Goal: Information Seeking & Learning: Learn about a topic

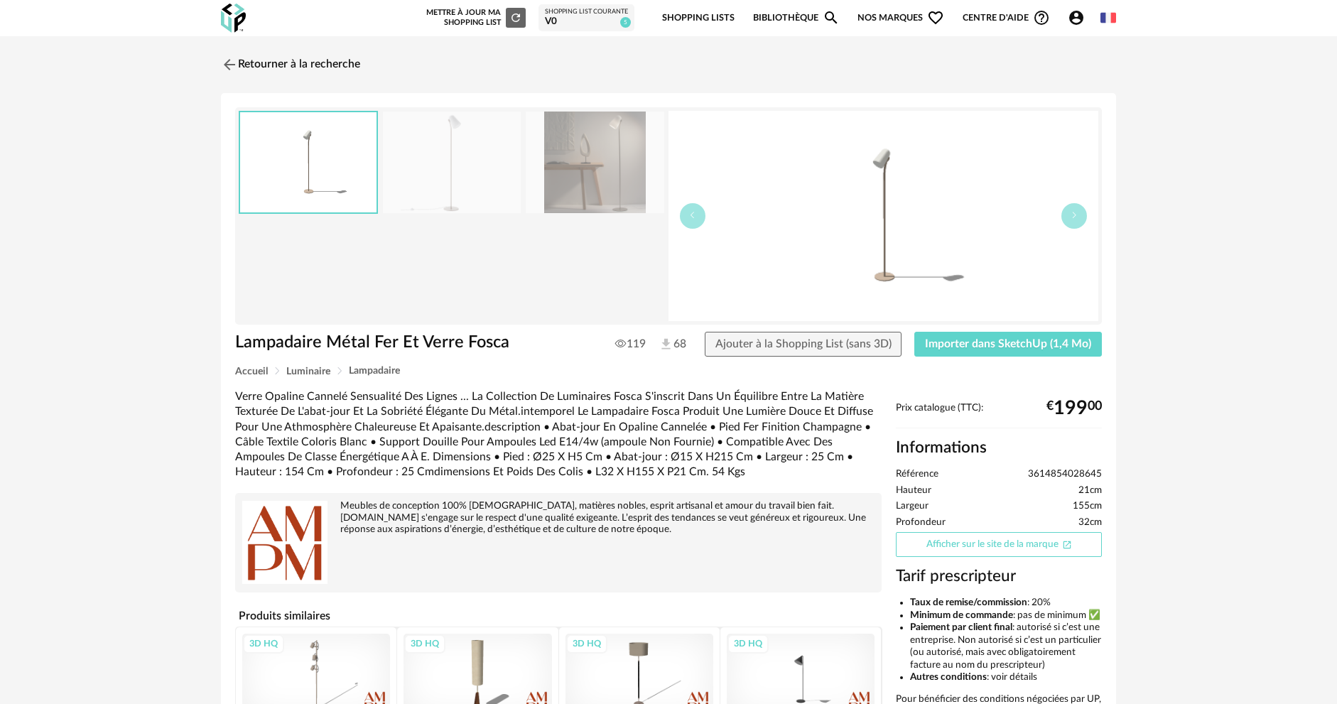
click at [1015, 543] on link "Afficher sur le site de la marque Open In New icon" at bounding box center [999, 544] width 206 height 25
click at [234, 65] on img at bounding box center [228, 64] width 21 height 21
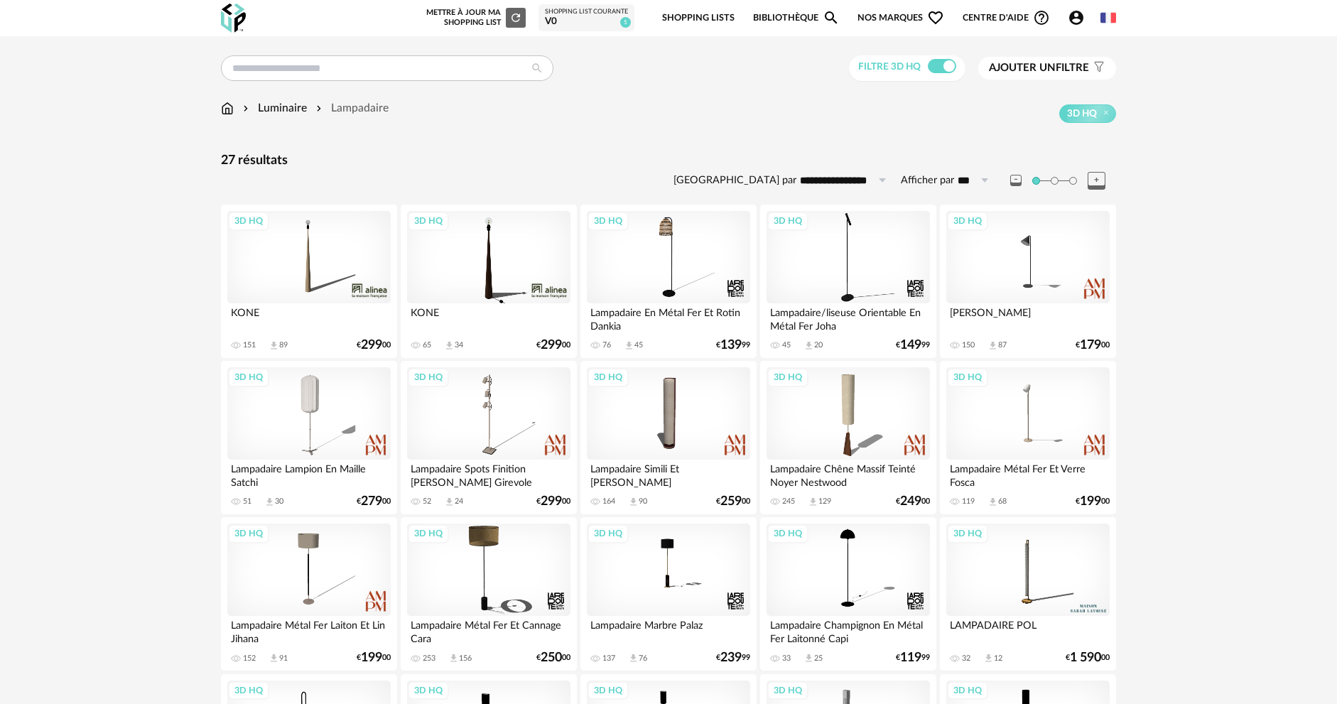
click at [288, 107] on div "Luminaire" at bounding box center [273, 108] width 67 height 16
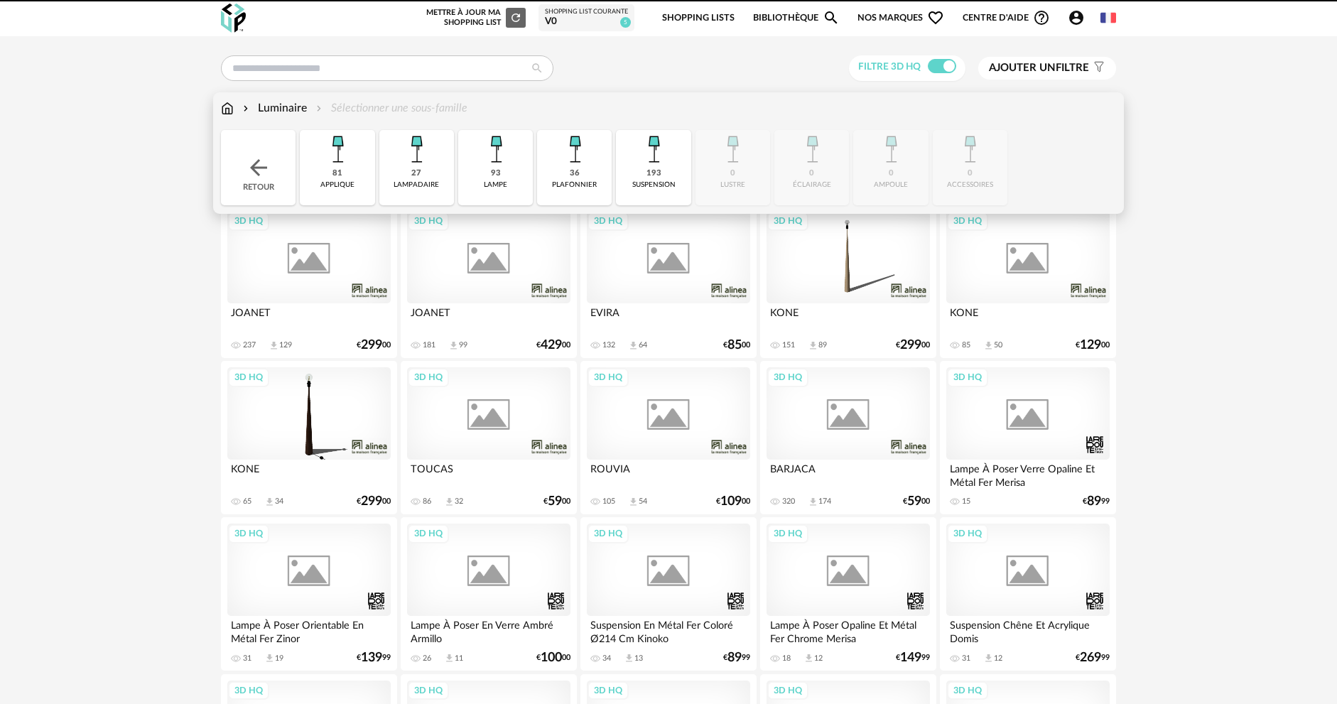
click at [223, 115] on img at bounding box center [227, 108] width 13 height 16
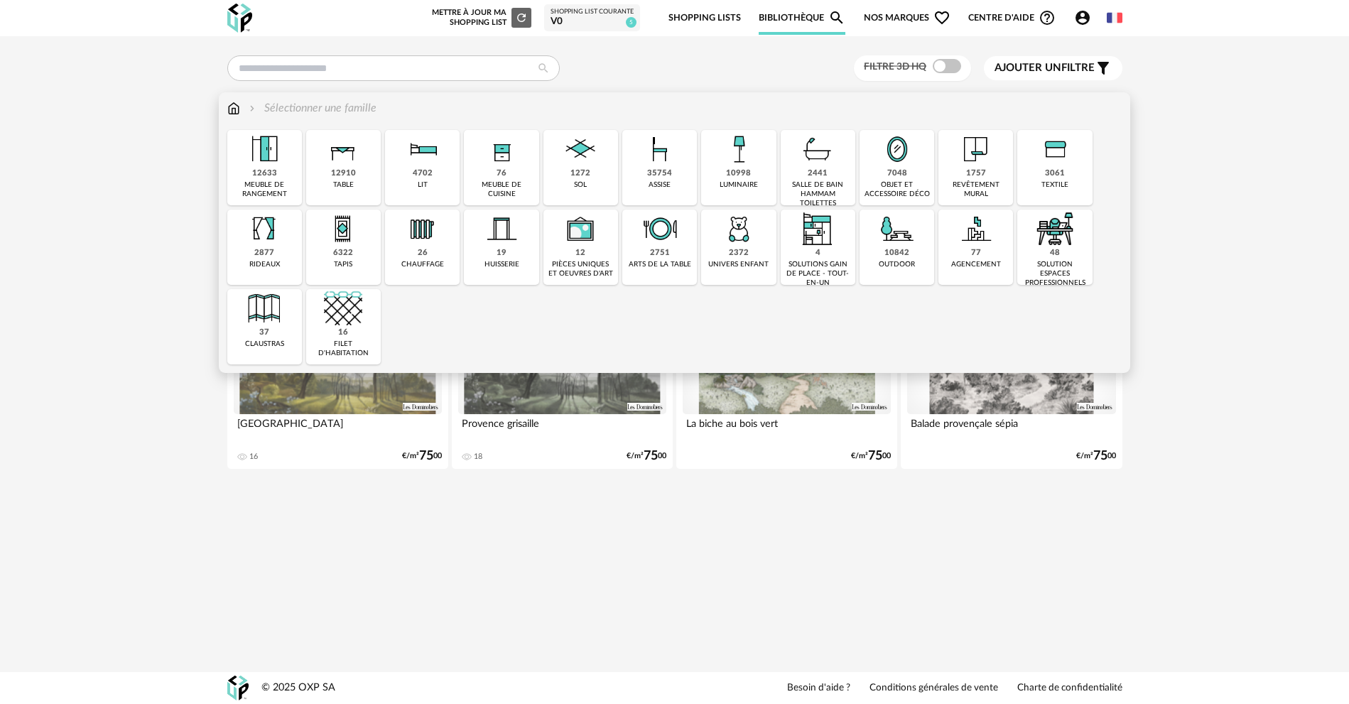
click at [679, 164] on img at bounding box center [660, 149] width 38 height 38
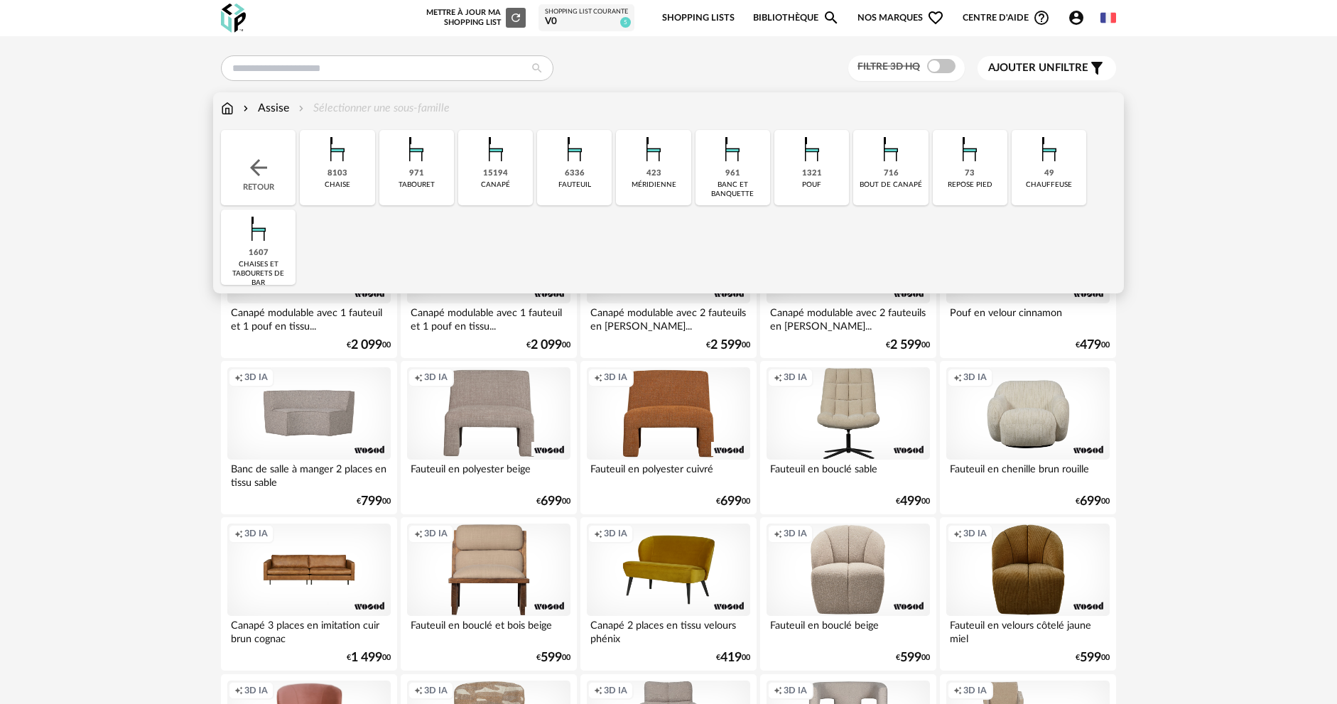
click at [518, 176] on div "15194 canapé" at bounding box center [495, 167] width 75 height 75
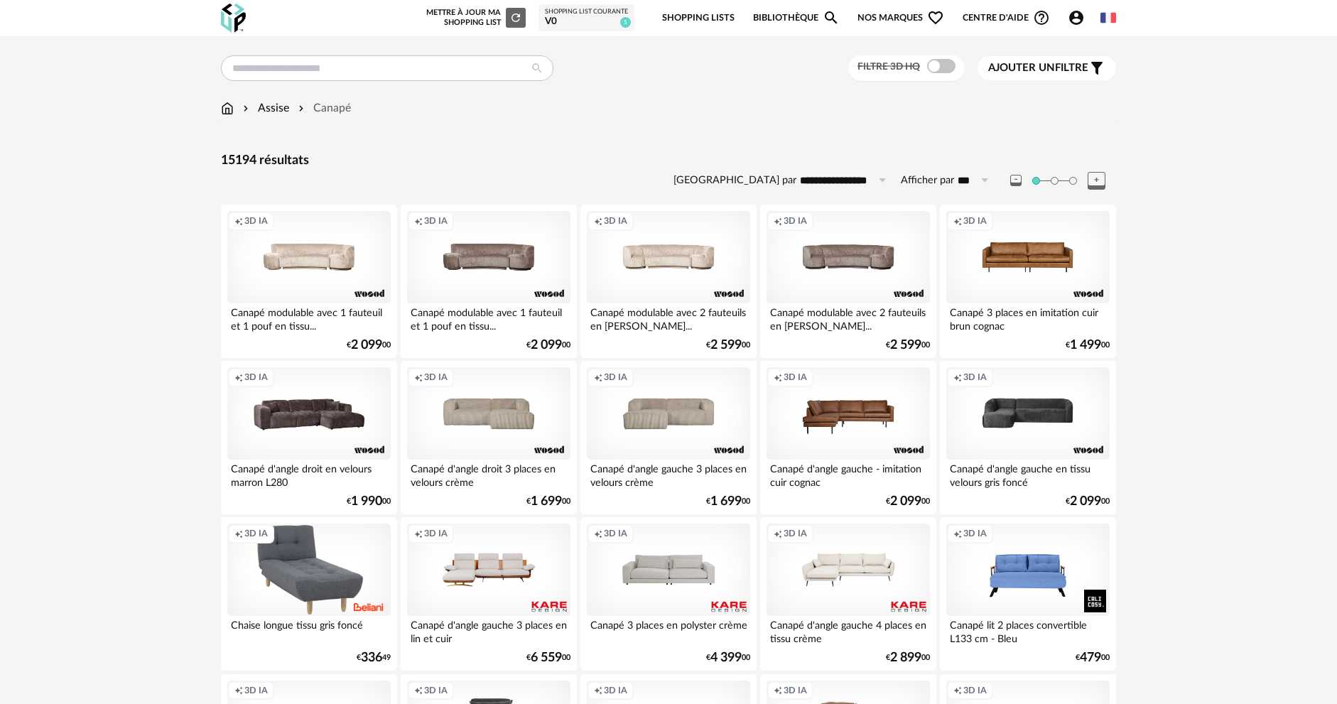
click at [938, 77] on div "Filtre 3D HQ" at bounding box center [906, 68] width 117 height 26
click at [935, 70] on span at bounding box center [941, 66] width 28 height 14
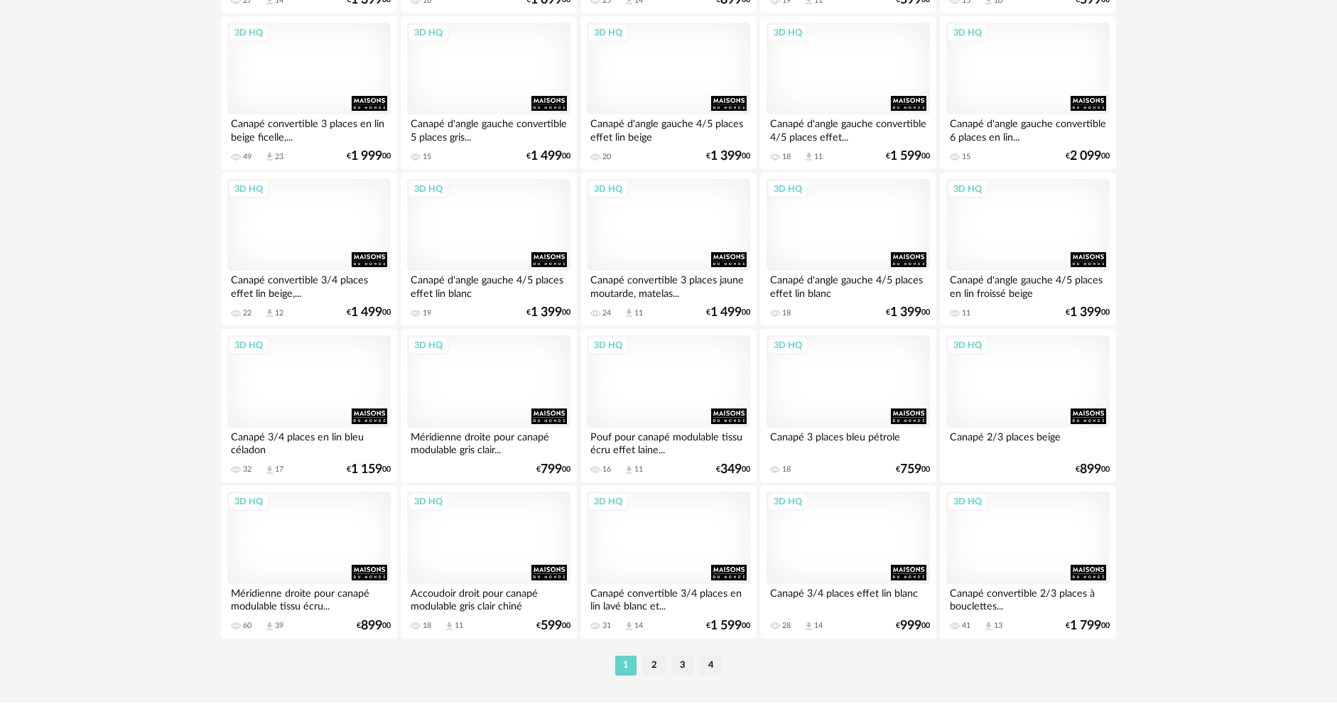
scroll to position [2721, 0]
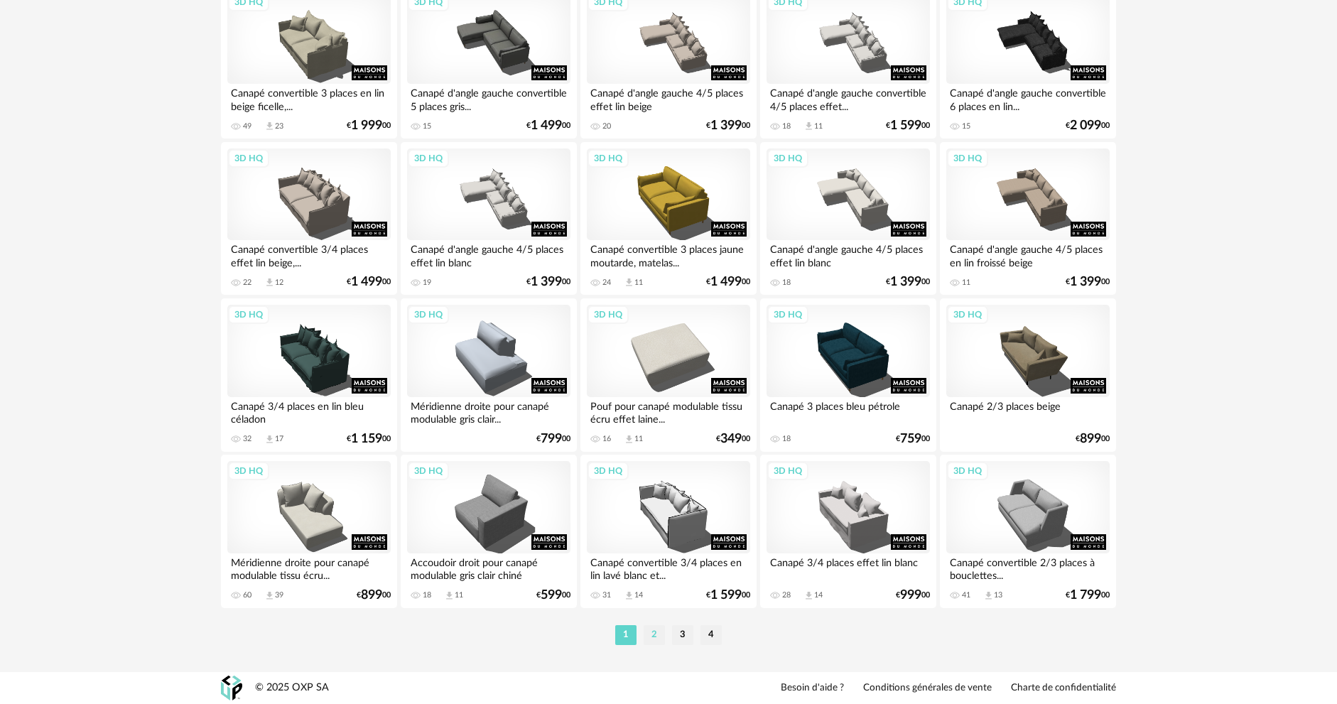
click at [656, 633] on li "2" at bounding box center [654, 635] width 21 height 20
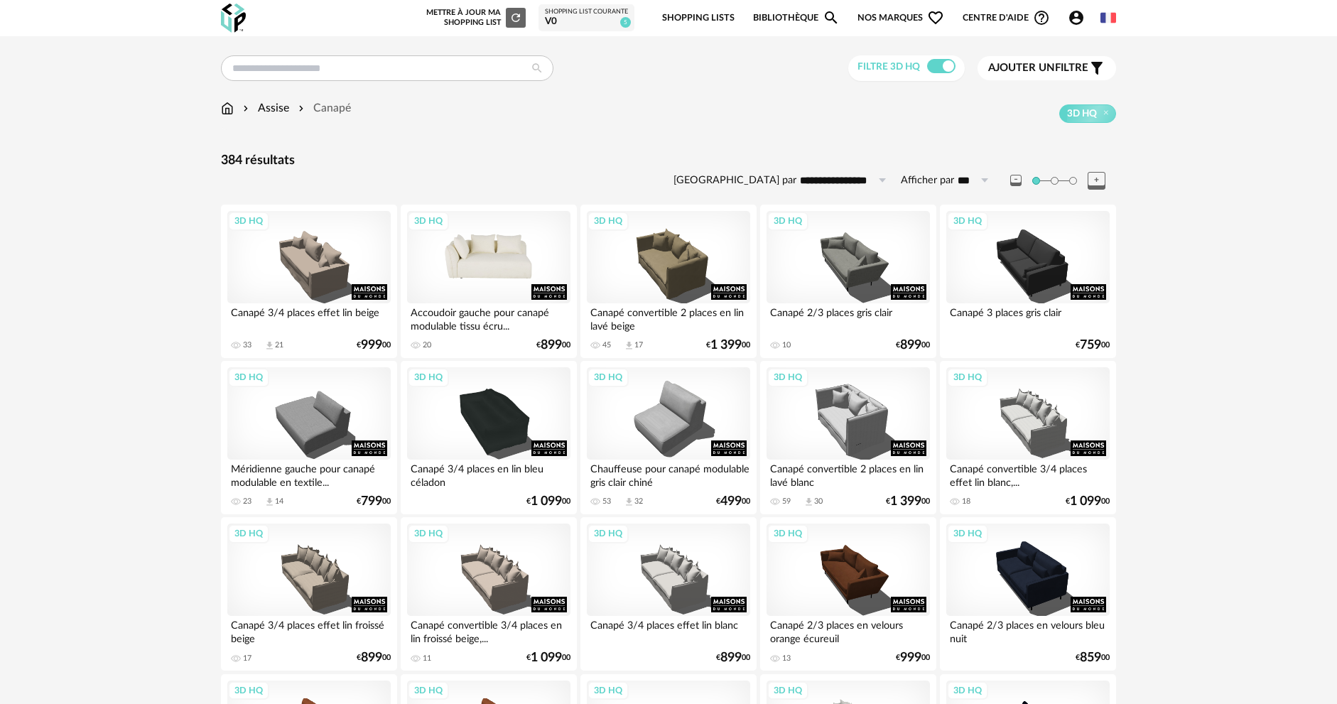
click at [480, 270] on div "3D HQ" at bounding box center [488, 257] width 163 height 92
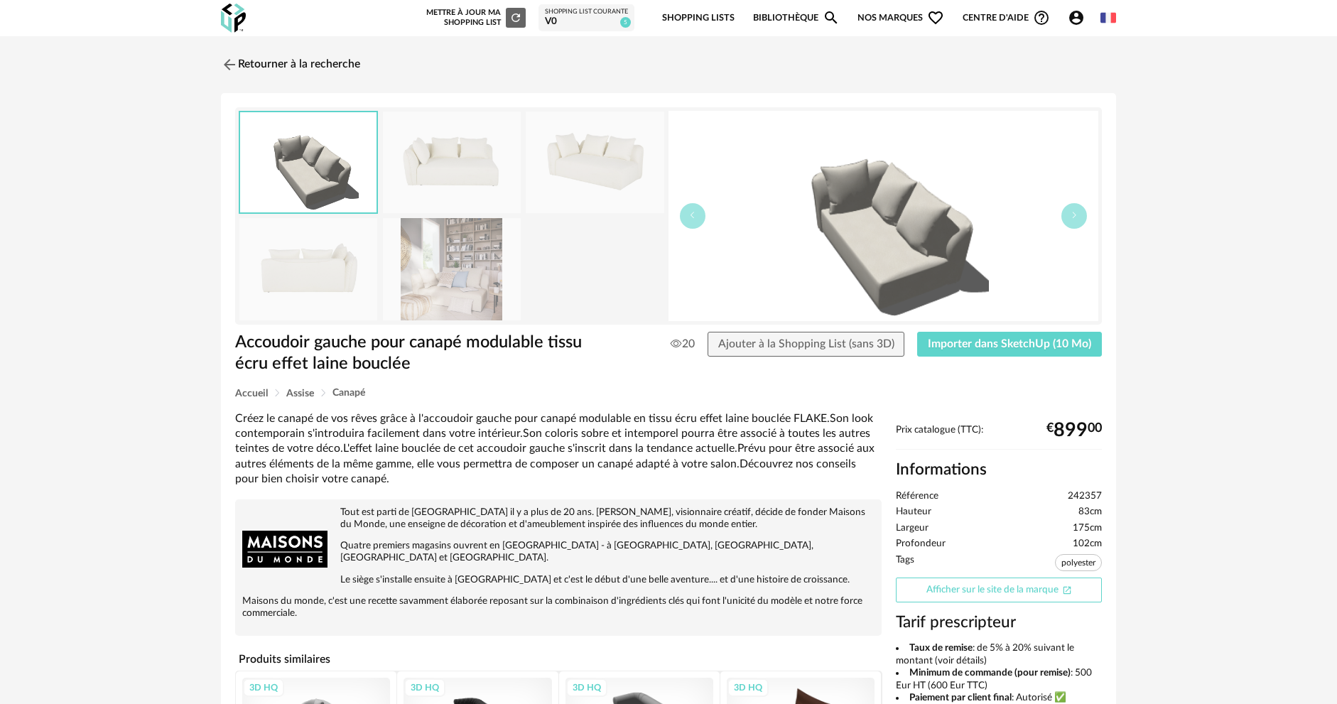
click at [966, 593] on link "Afficher sur le site de la marque Open In New icon" at bounding box center [999, 590] width 206 height 25
click at [228, 58] on img at bounding box center [228, 64] width 21 height 21
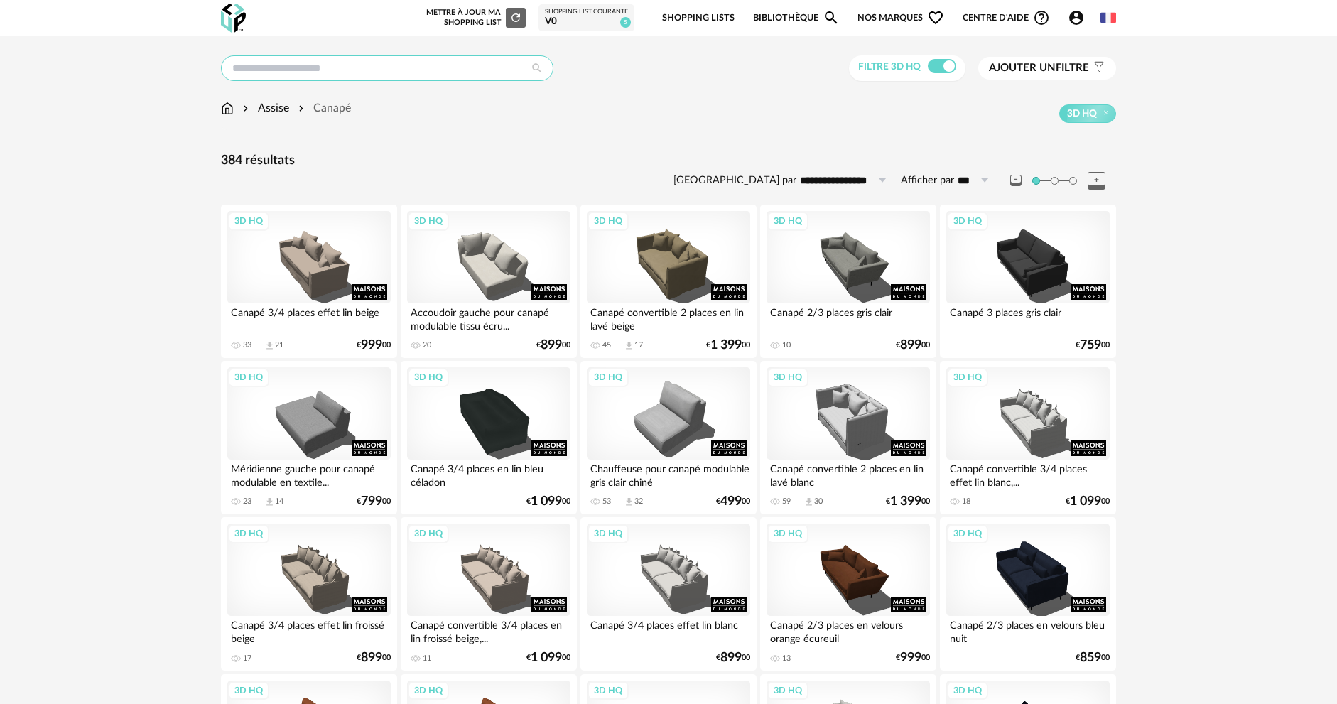
click at [291, 68] on input "text" at bounding box center [387, 68] width 333 height 26
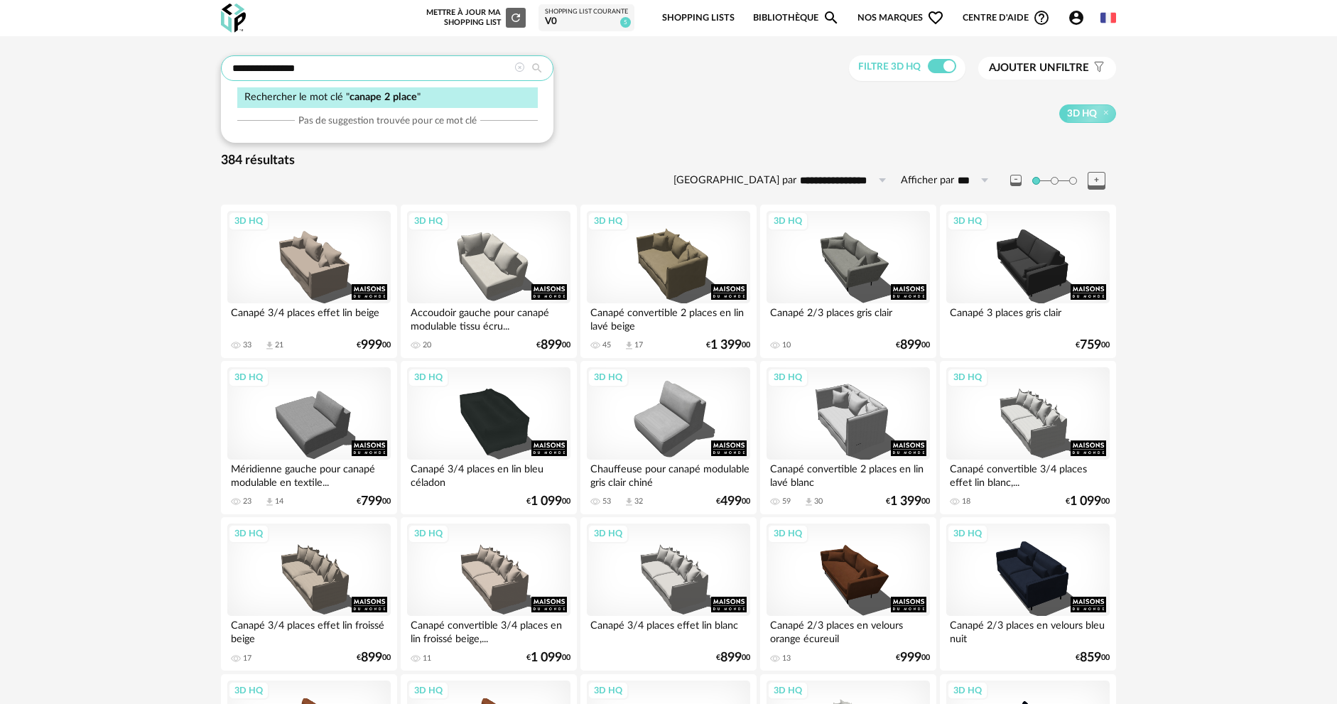
type input "**********"
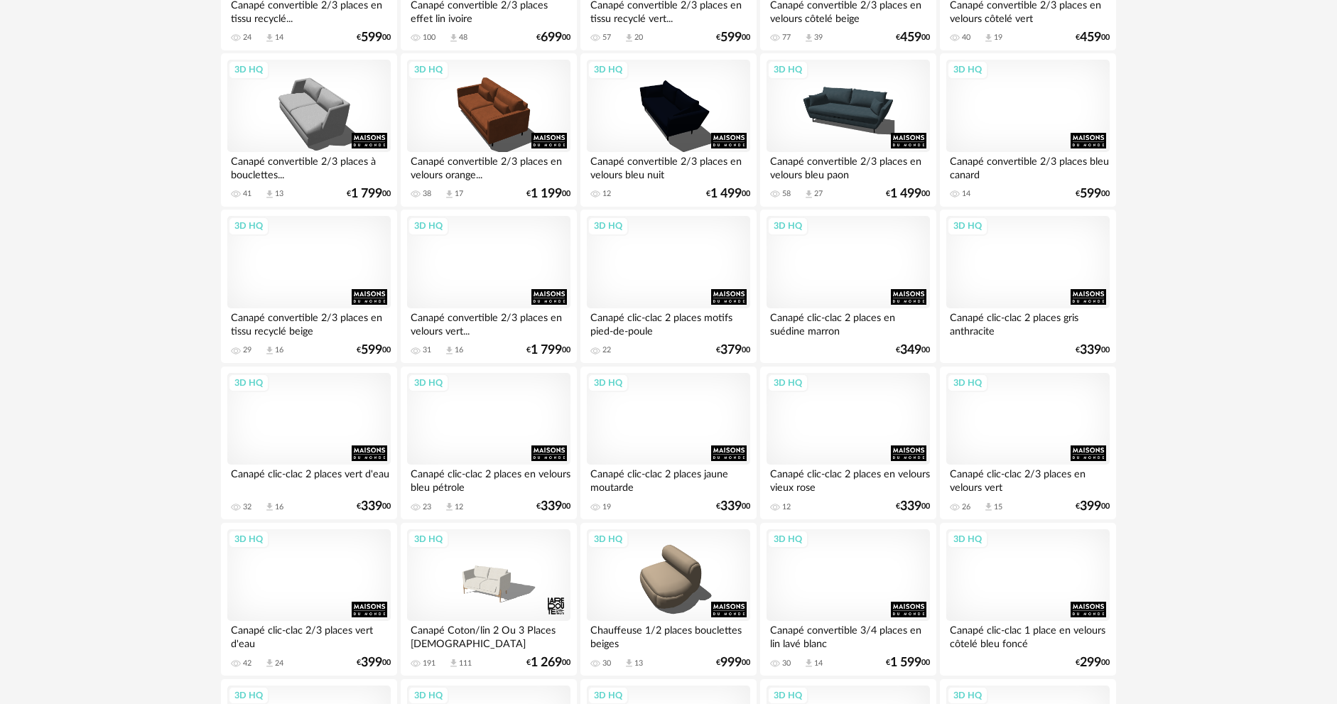
scroll to position [1918, 0]
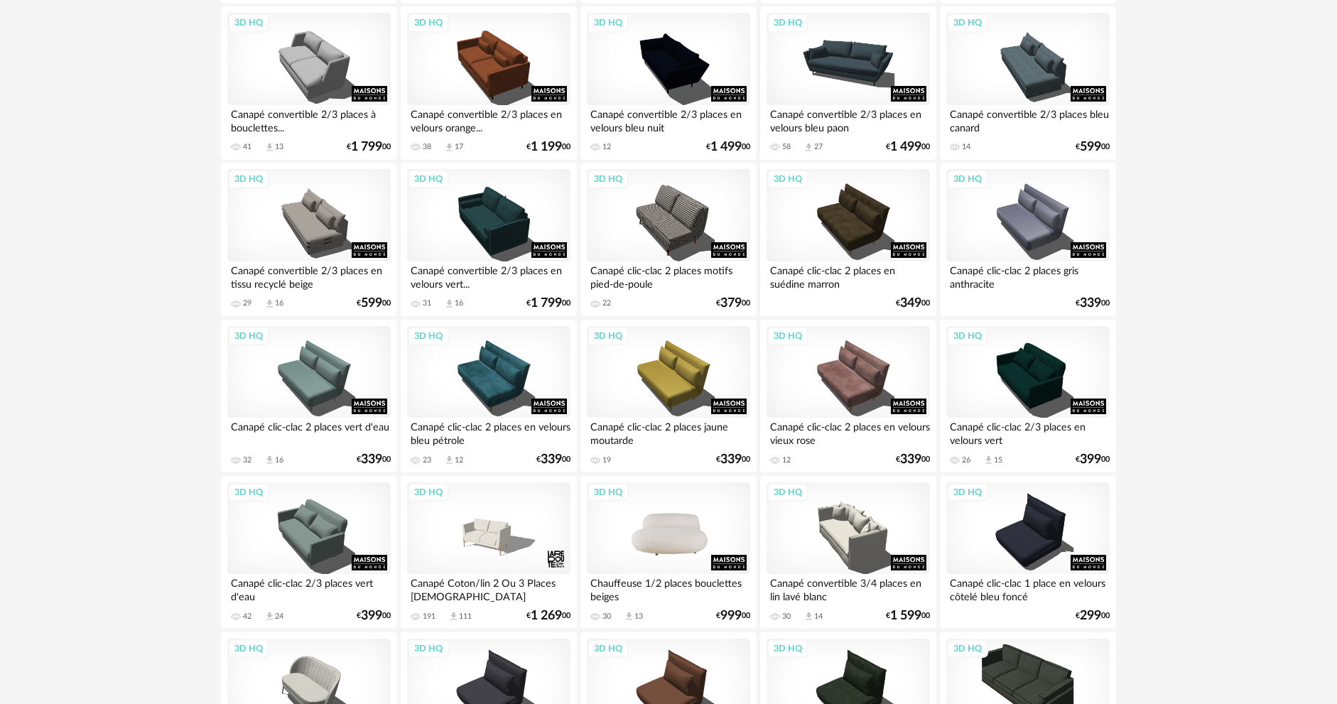
click at [676, 509] on div "3D HQ" at bounding box center [668, 528] width 163 height 92
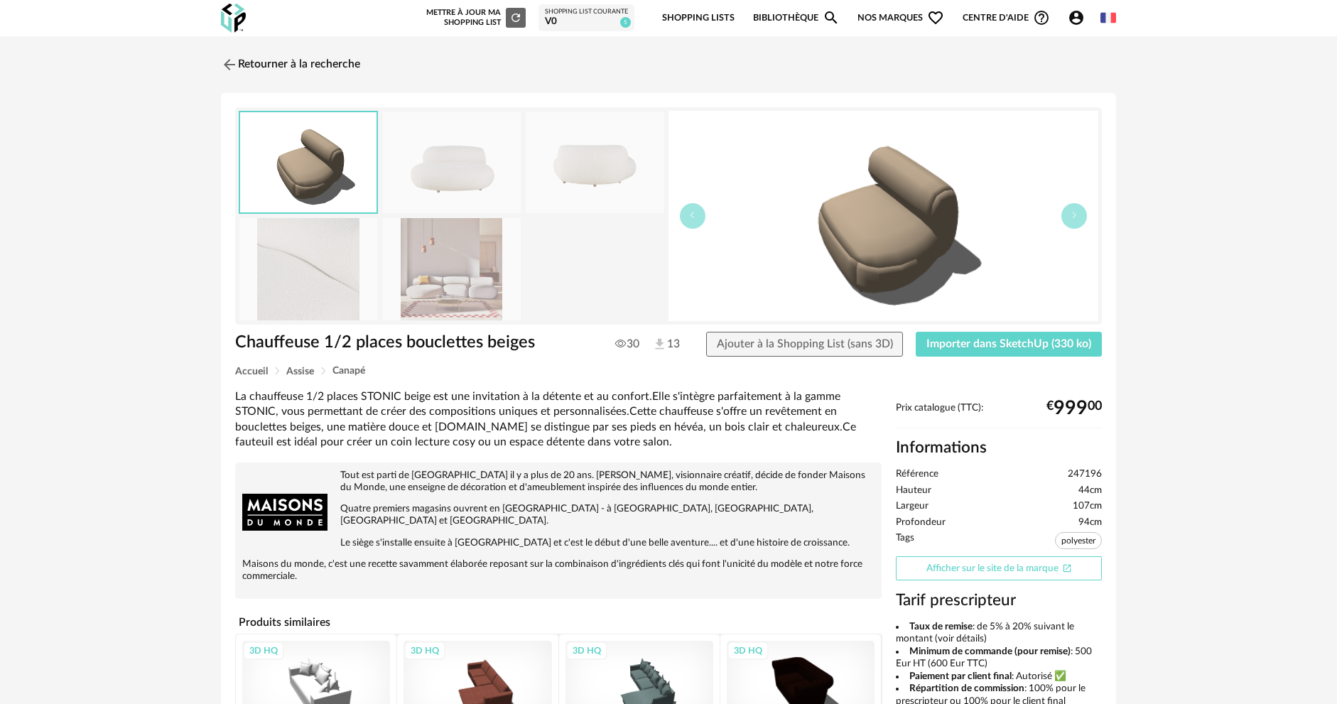
click at [949, 573] on link "Afficher sur le site de la marque Open In New icon" at bounding box center [999, 568] width 206 height 25
click at [237, 58] on img at bounding box center [228, 64] width 21 height 21
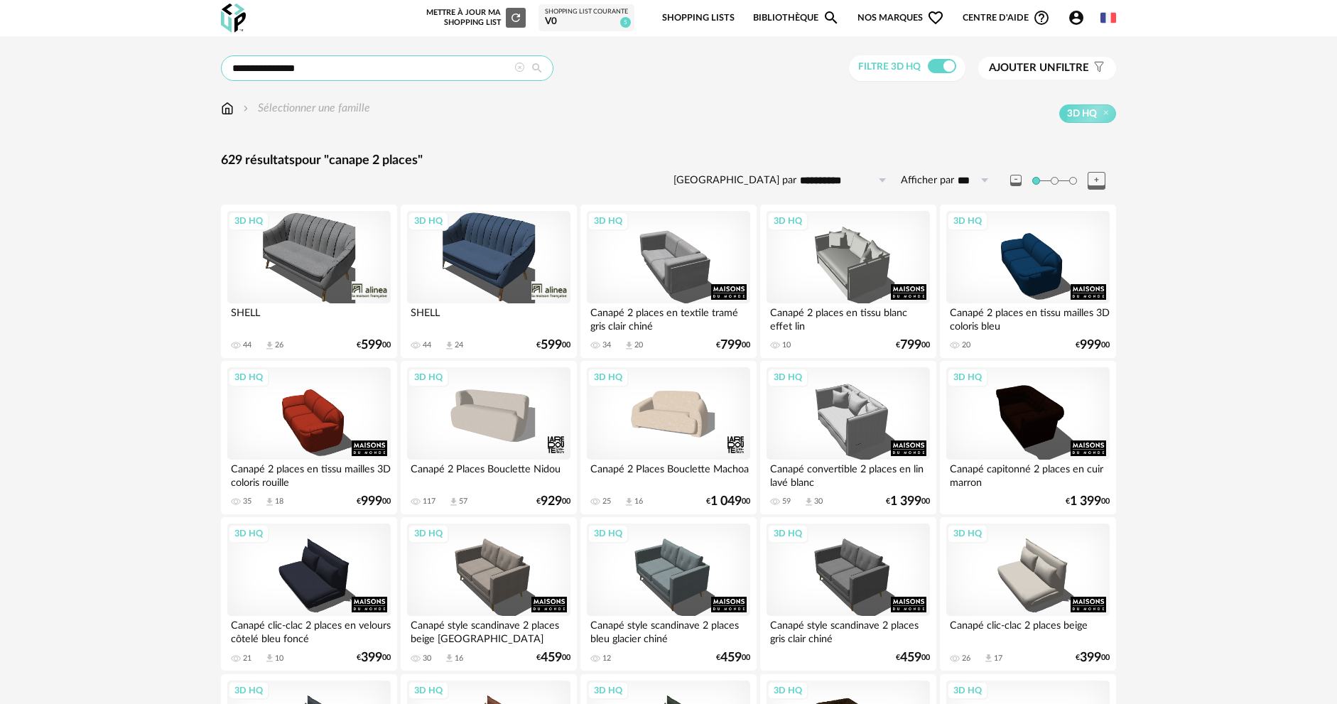
click at [415, 77] on input "**********" at bounding box center [387, 68] width 333 height 26
drag, startPoint x: 415, startPoint y: 77, endPoint x: 232, endPoint y: 82, distance: 182.7
click at [232, 81] on div "**********" at bounding box center [387, 68] width 333 height 26
type input "**********"
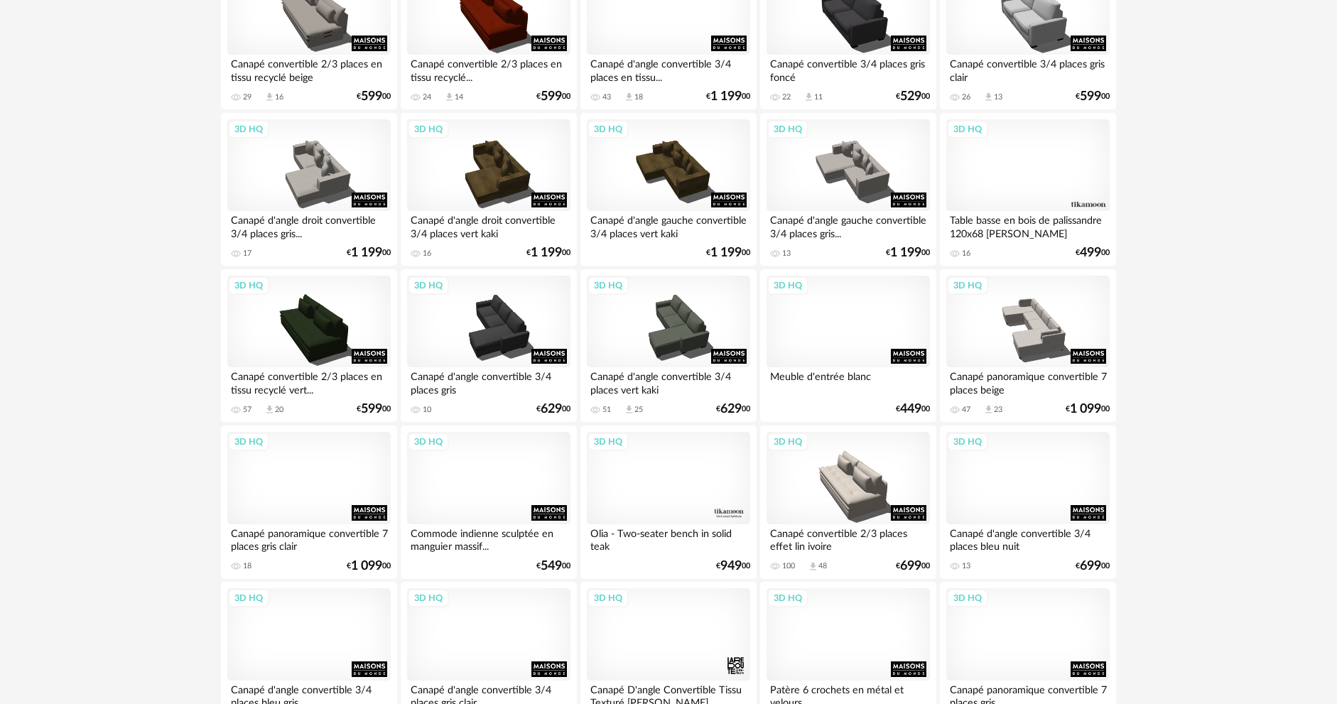
scroll to position [2721, 0]
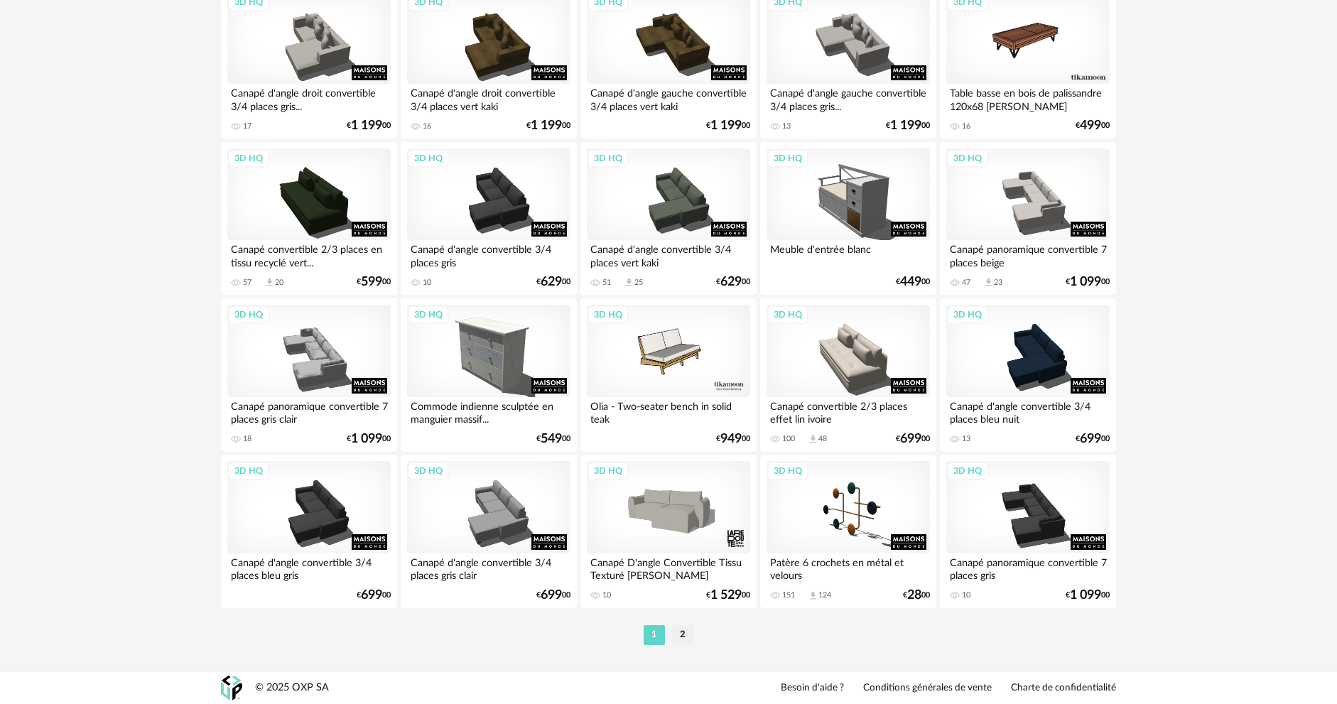
click at [680, 638] on li "2" at bounding box center [682, 635] width 21 height 20
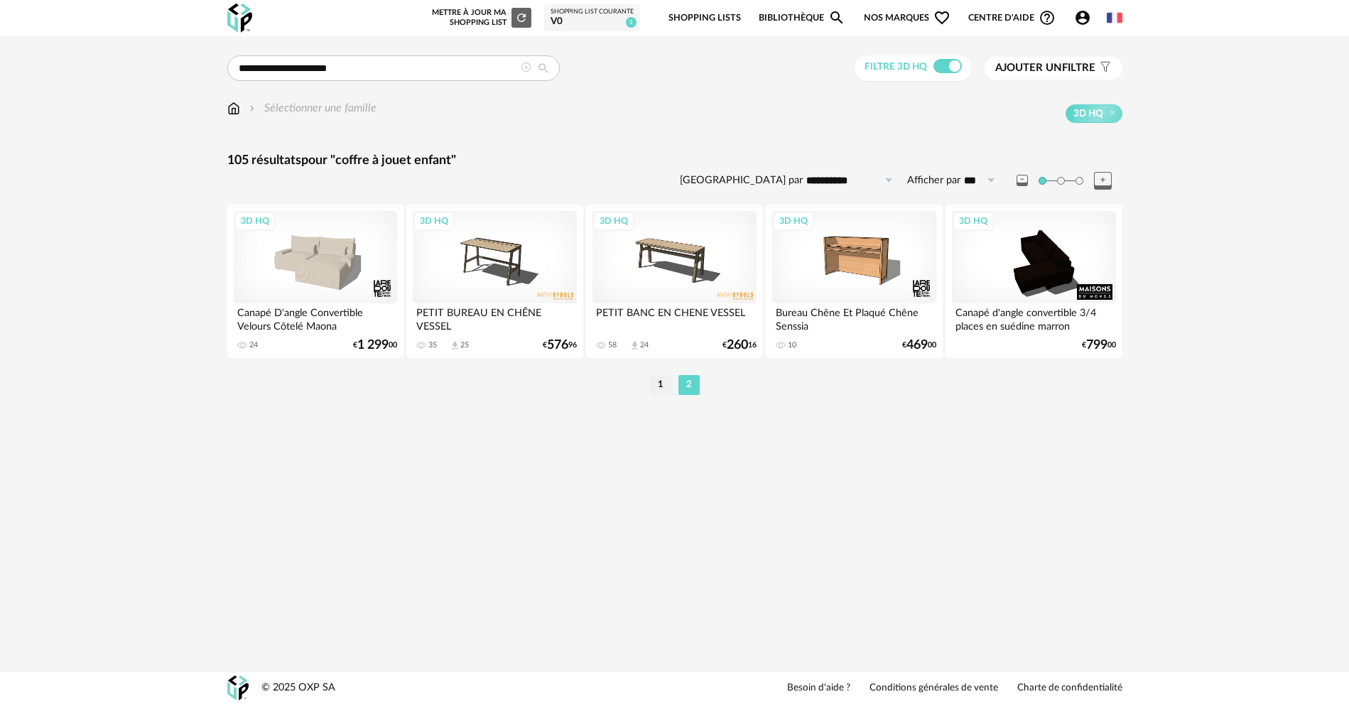
click at [229, 112] on img at bounding box center [233, 108] width 13 height 16
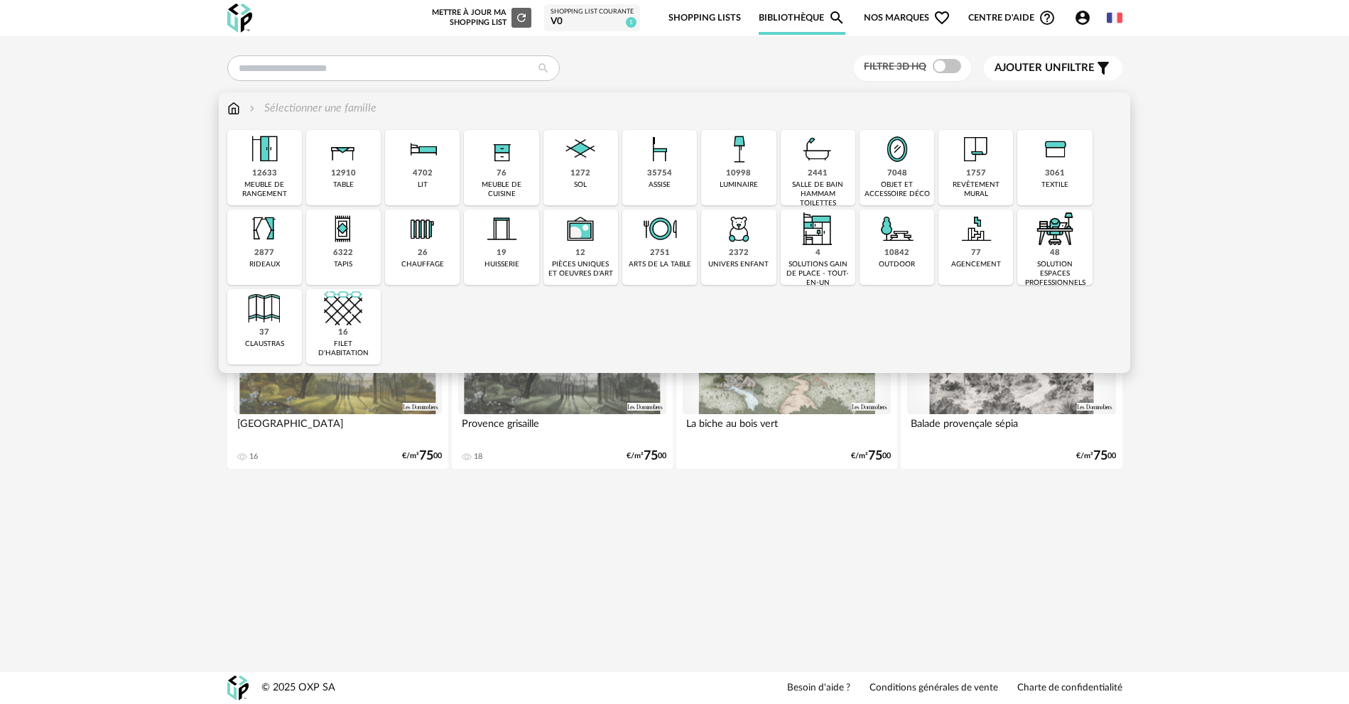
click at [711, 240] on div "2372 univers enfant" at bounding box center [738, 247] width 75 height 75
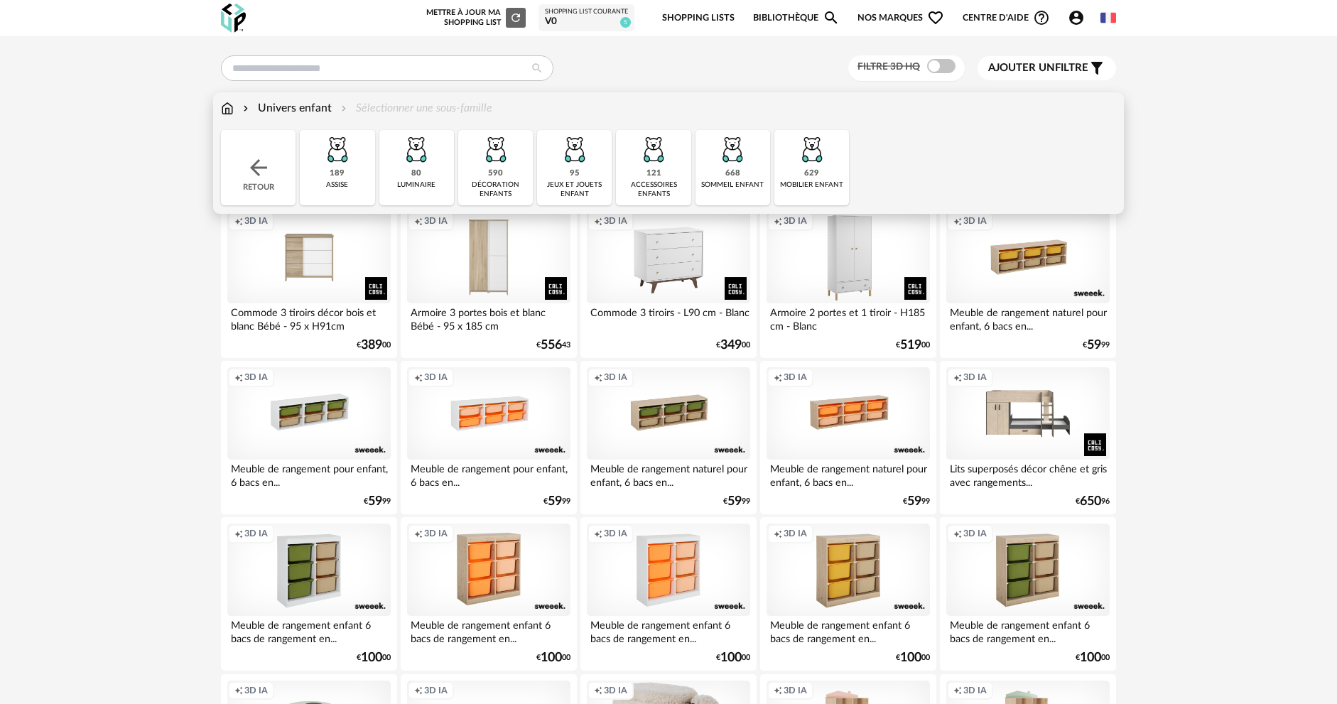
click at [811, 161] on img at bounding box center [812, 149] width 38 height 38
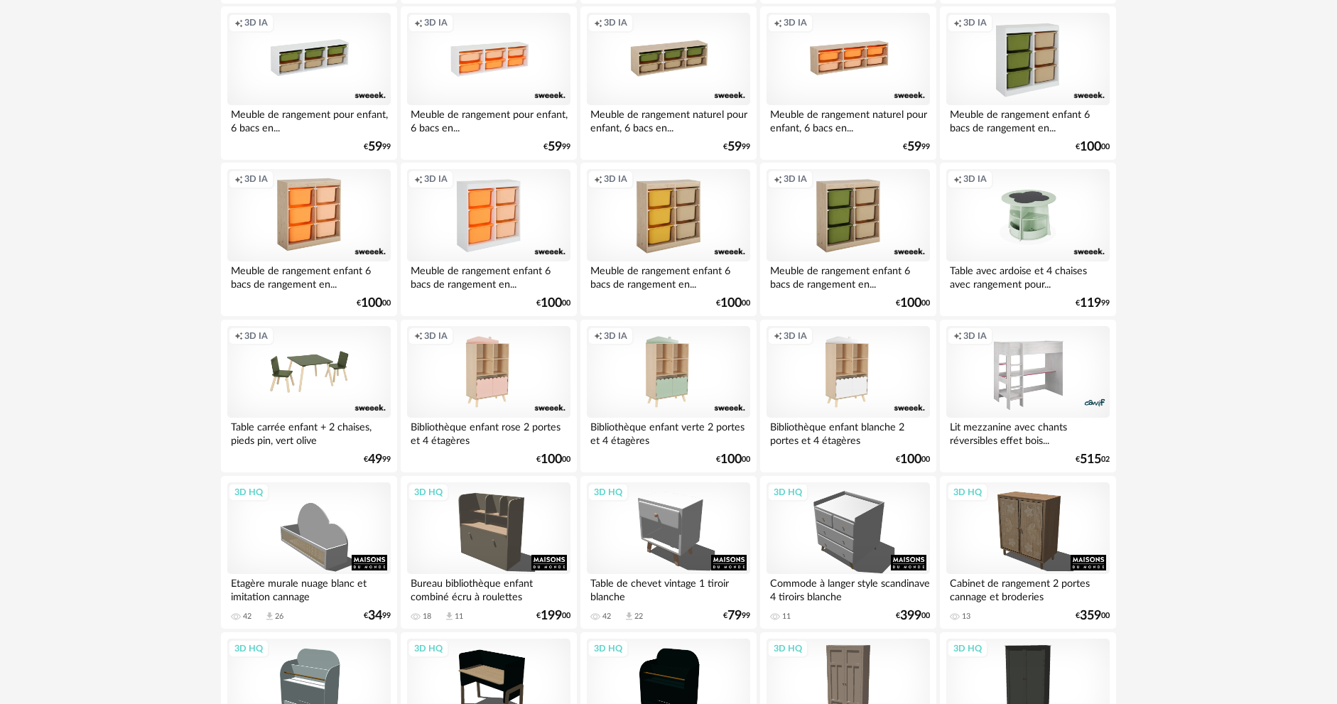
scroll to position [355, 0]
click at [510, 507] on div "3D HQ" at bounding box center [488, 528] width 163 height 92
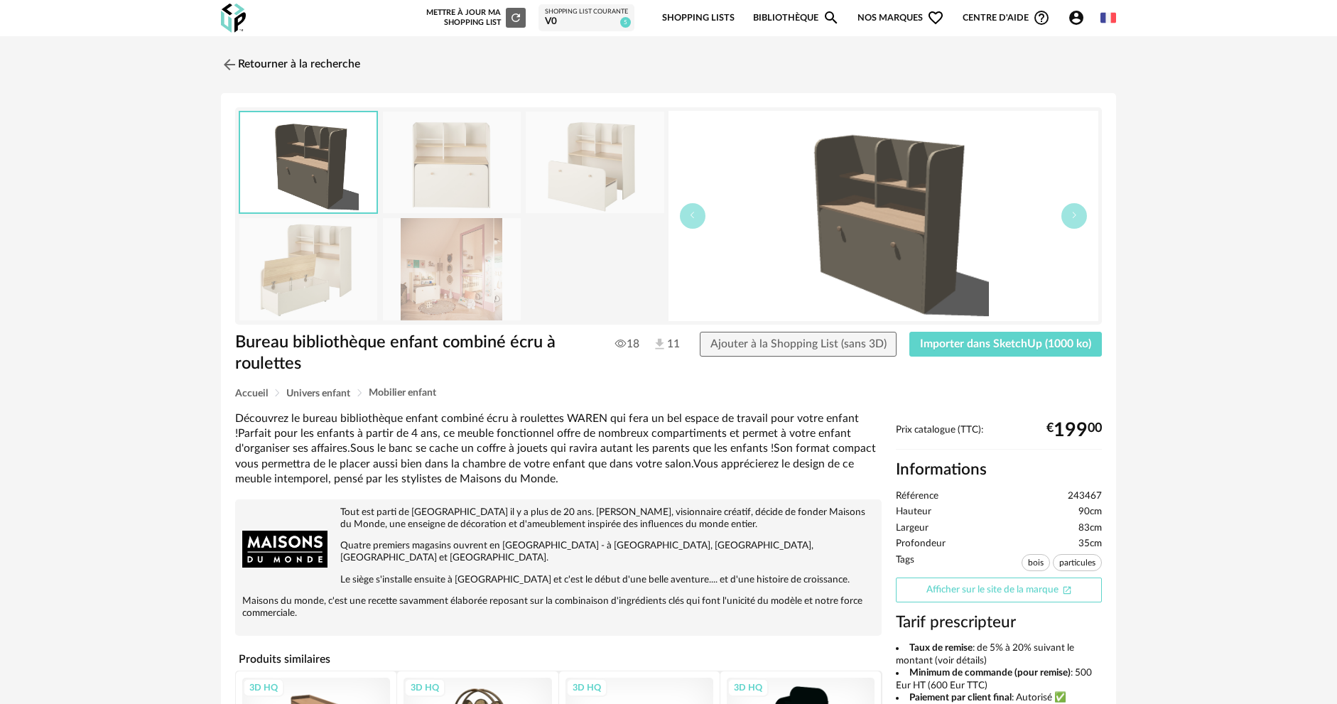
click at [982, 589] on link "Afficher sur le site de la marque Open In New icon" at bounding box center [999, 590] width 206 height 25
click at [219, 60] on div "Retourner à la recherche Bureau bibliothèque enfant combiné écru à roulettes Bu…" at bounding box center [668, 521] width 921 height 945
click at [229, 61] on img at bounding box center [228, 64] width 21 height 21
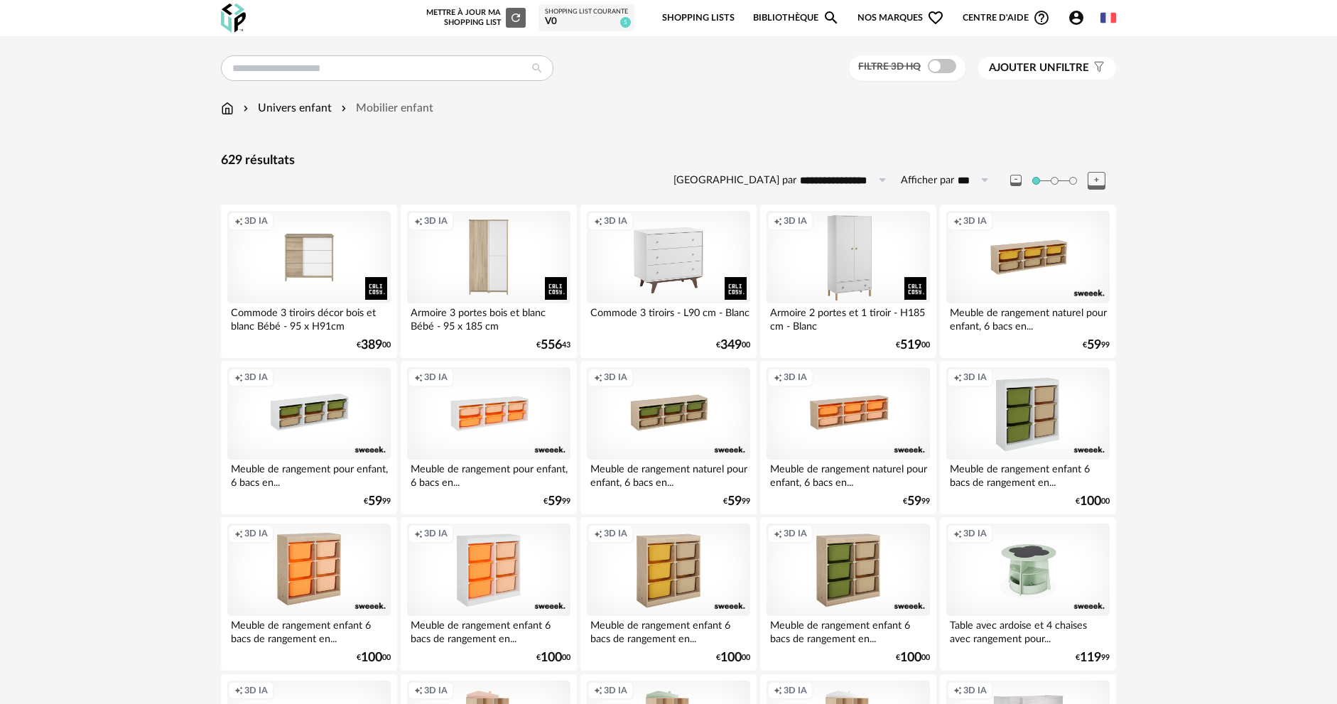
click at [225, 114] on img at bounding box center [227, 108] width 13 height 16
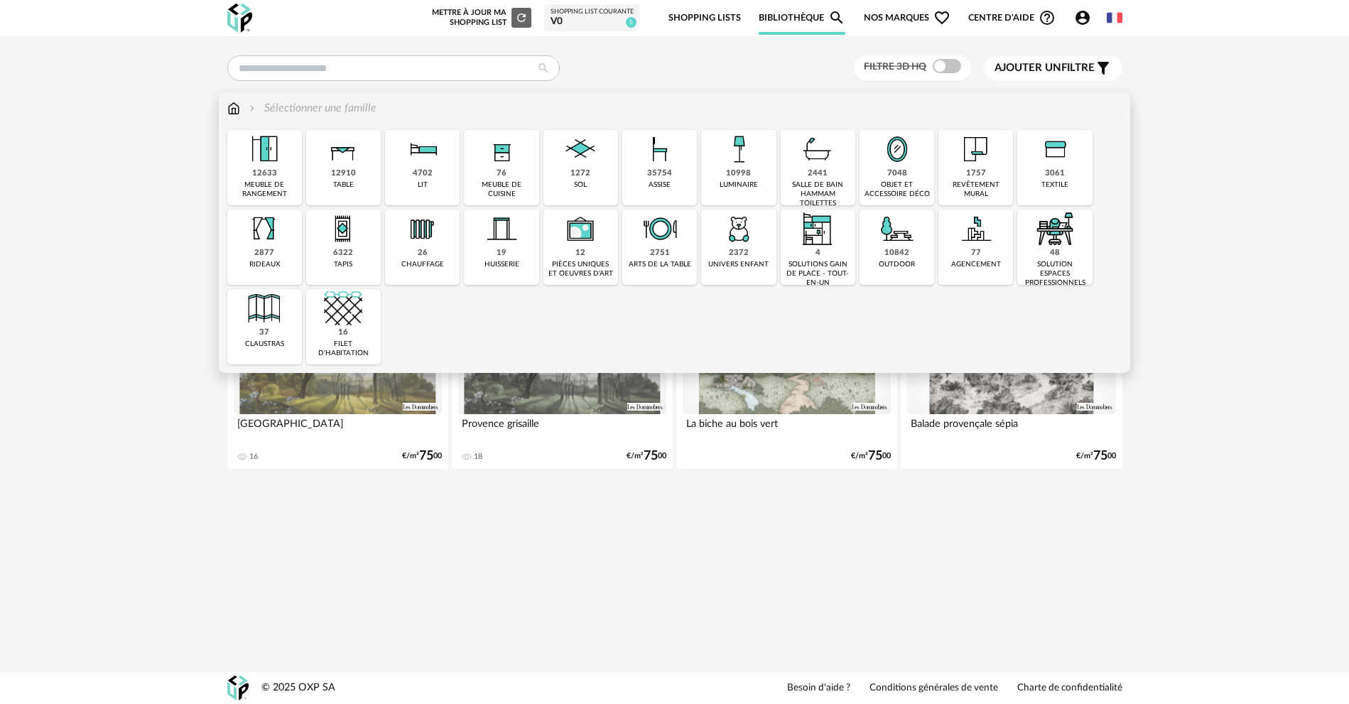
click at [741, 156] on img at bounding box center [739, 149] width 38 height 38
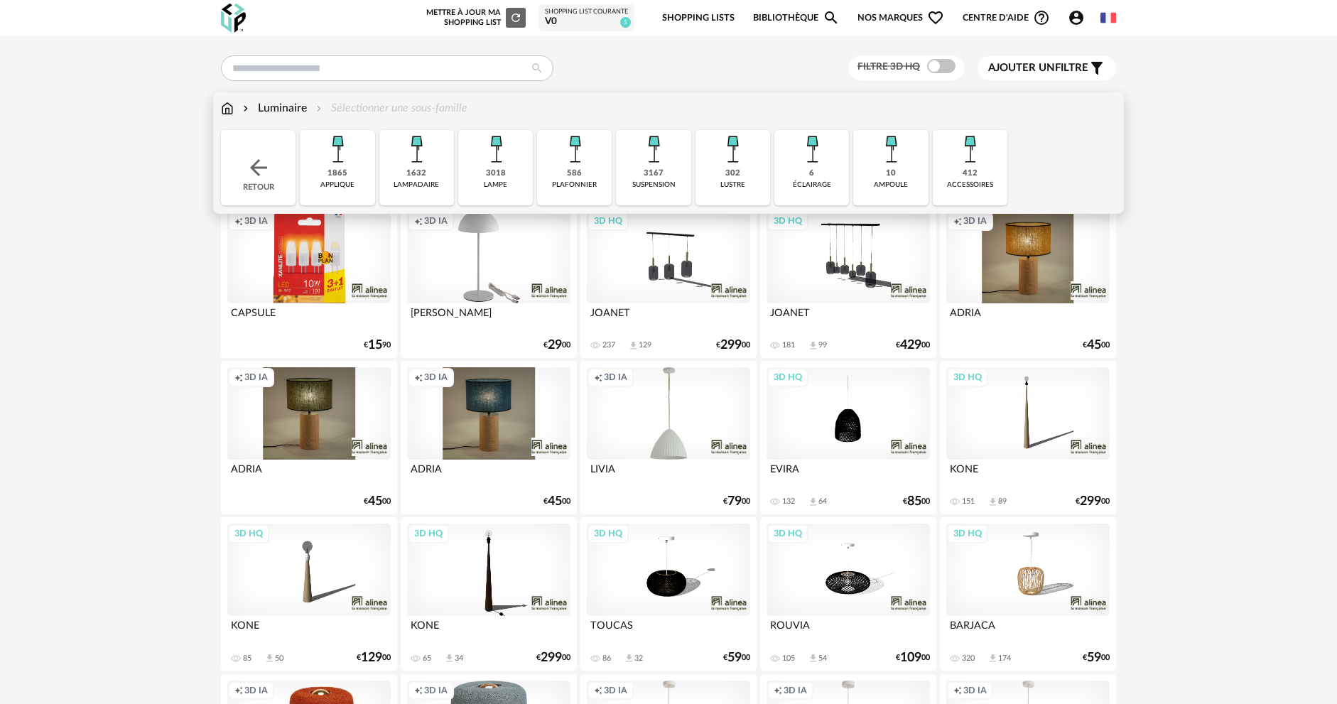
click at [406, 164] on img at bounding box center [416, 149] width 38 height 38
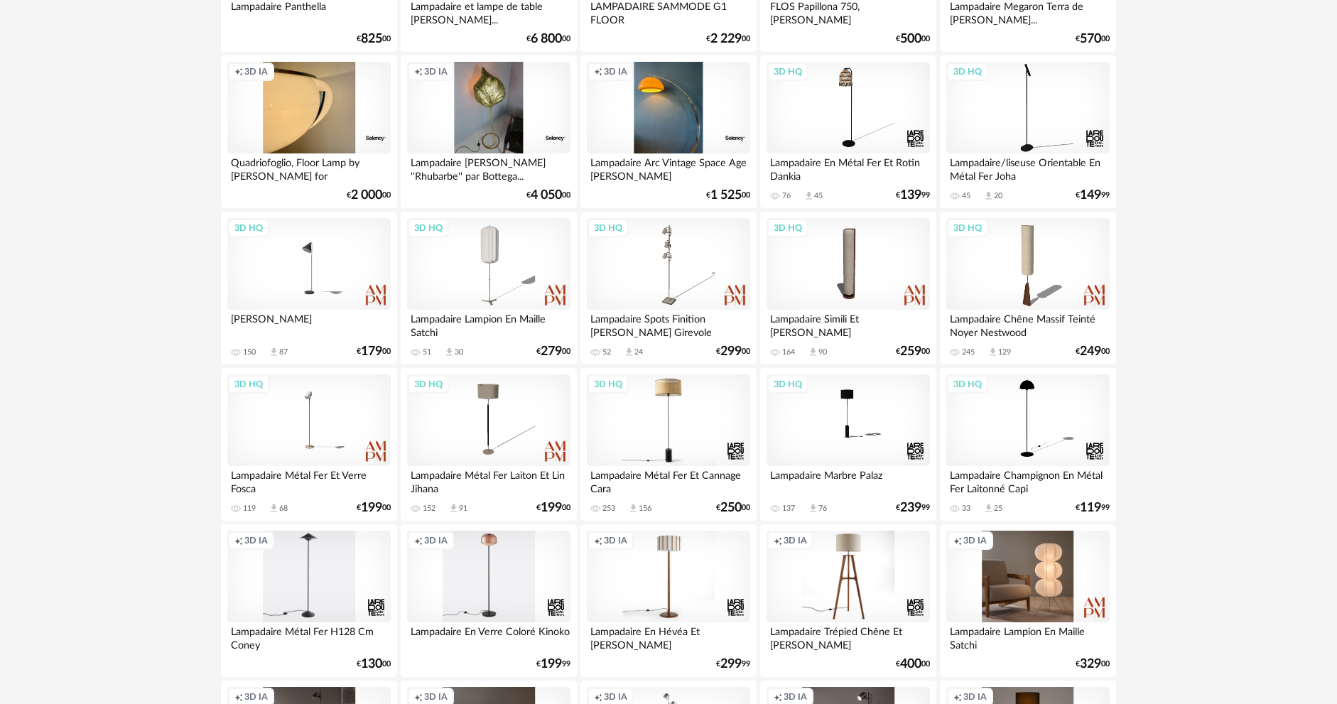
scroll to position [853, 0]
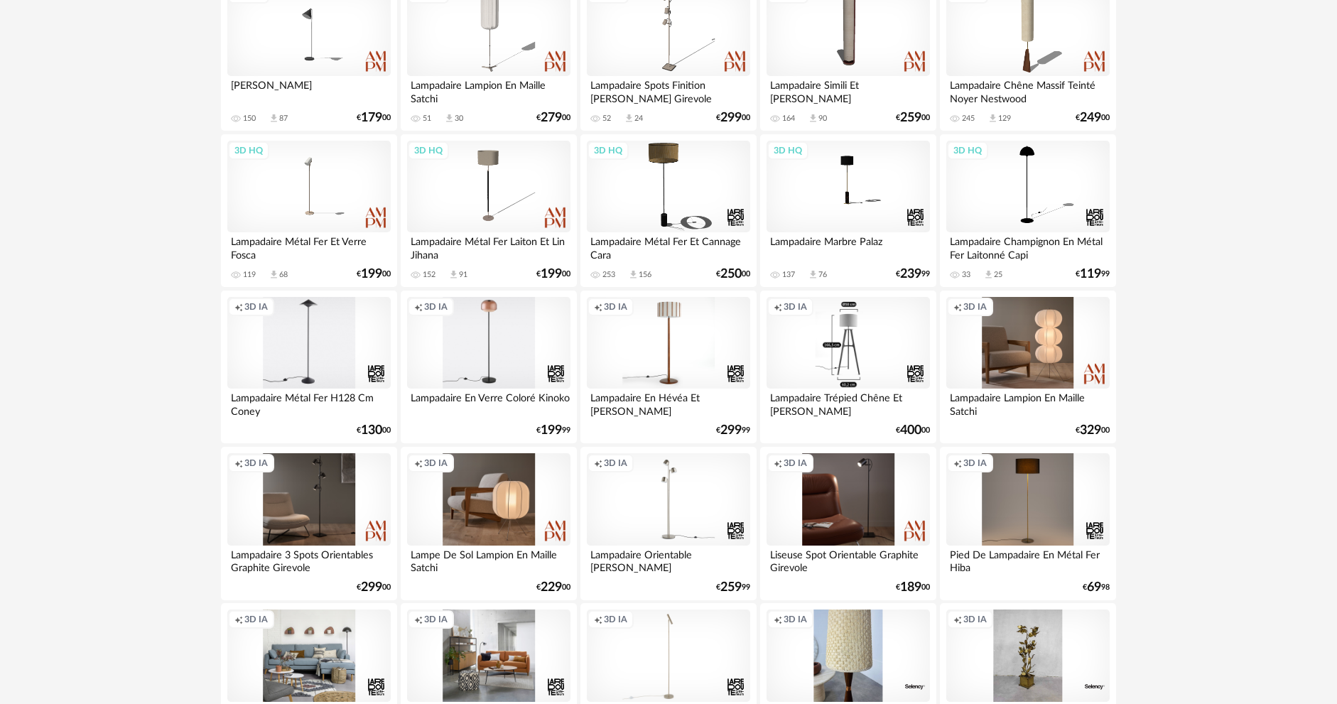
click at [870, 330] on div "Creation icon 3D IA" at bounding box center [848, 343] width 163 height 92
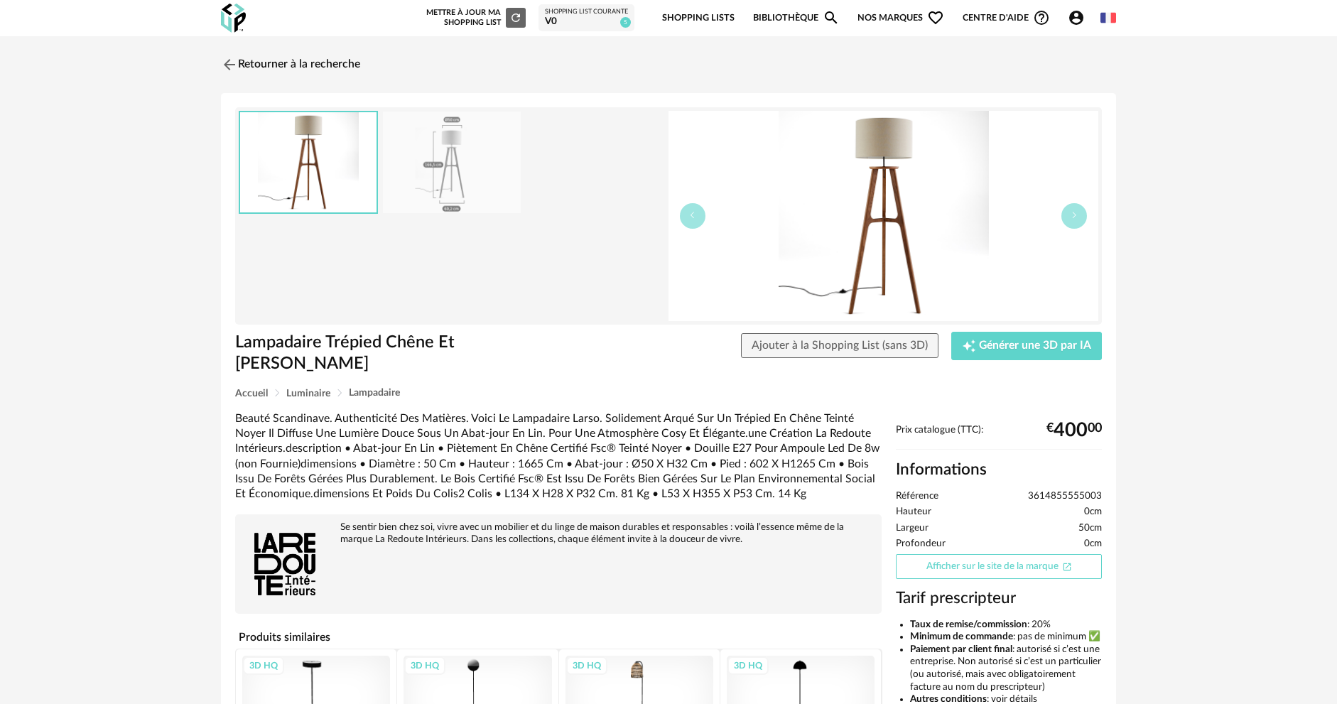
click at [978, 554] on link "Afficher sur le site de la marque Open In New icon" at bounding box center [999, 566] width 206 height 25
drag, startPoint x: 227, startPoint y: 65, endPoint x: 221, endPoint y: 72, distance: 9.1
click at [225, 67] on img at bounding box center [228, 64] width 21 height 21
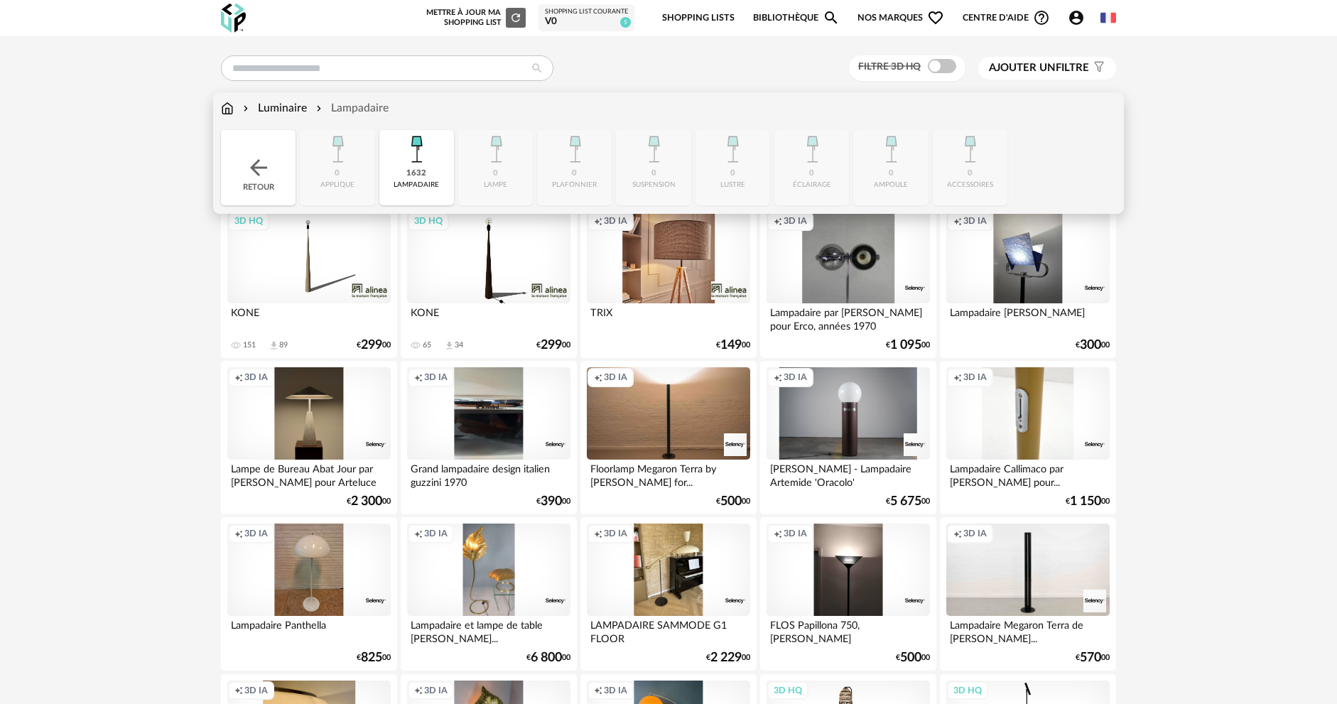
click at [230, 106] on img at bounding box center [227, 108] width 13 height 16
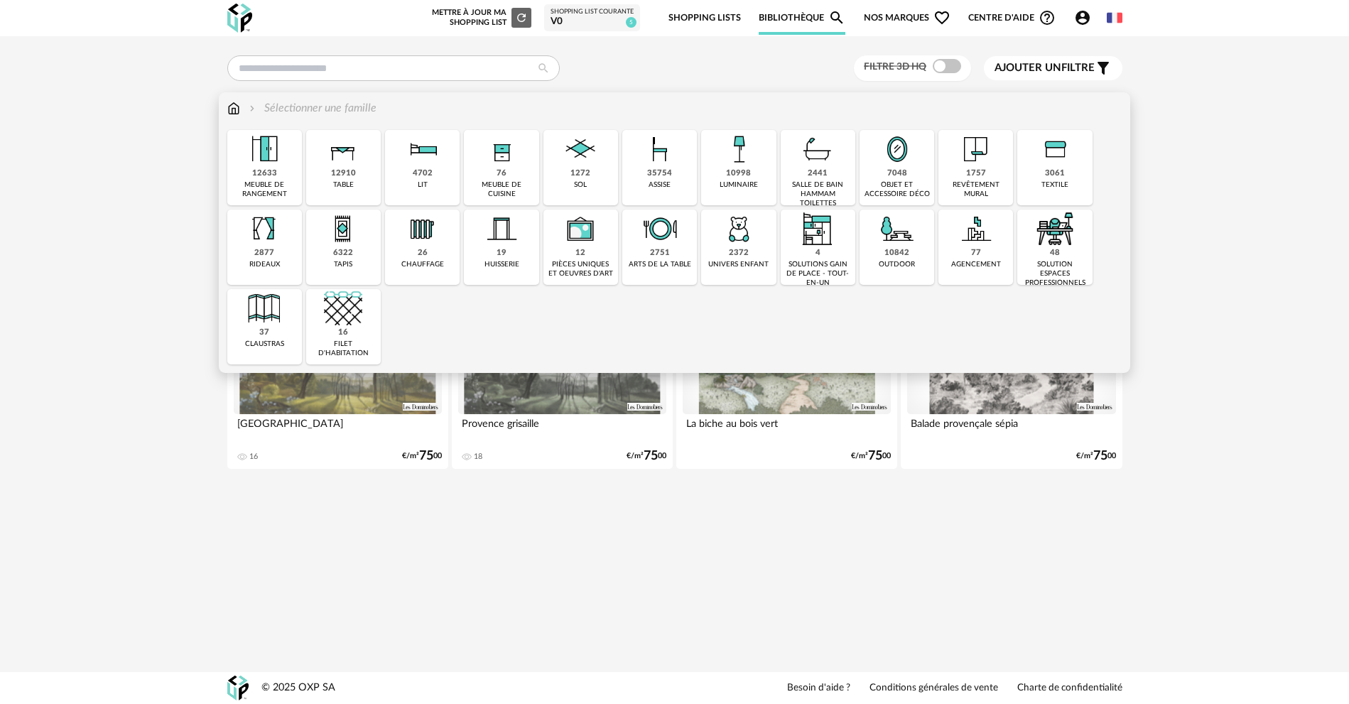
click at [751, 158] on img at bounding box center [739, 149] width 38 height 38
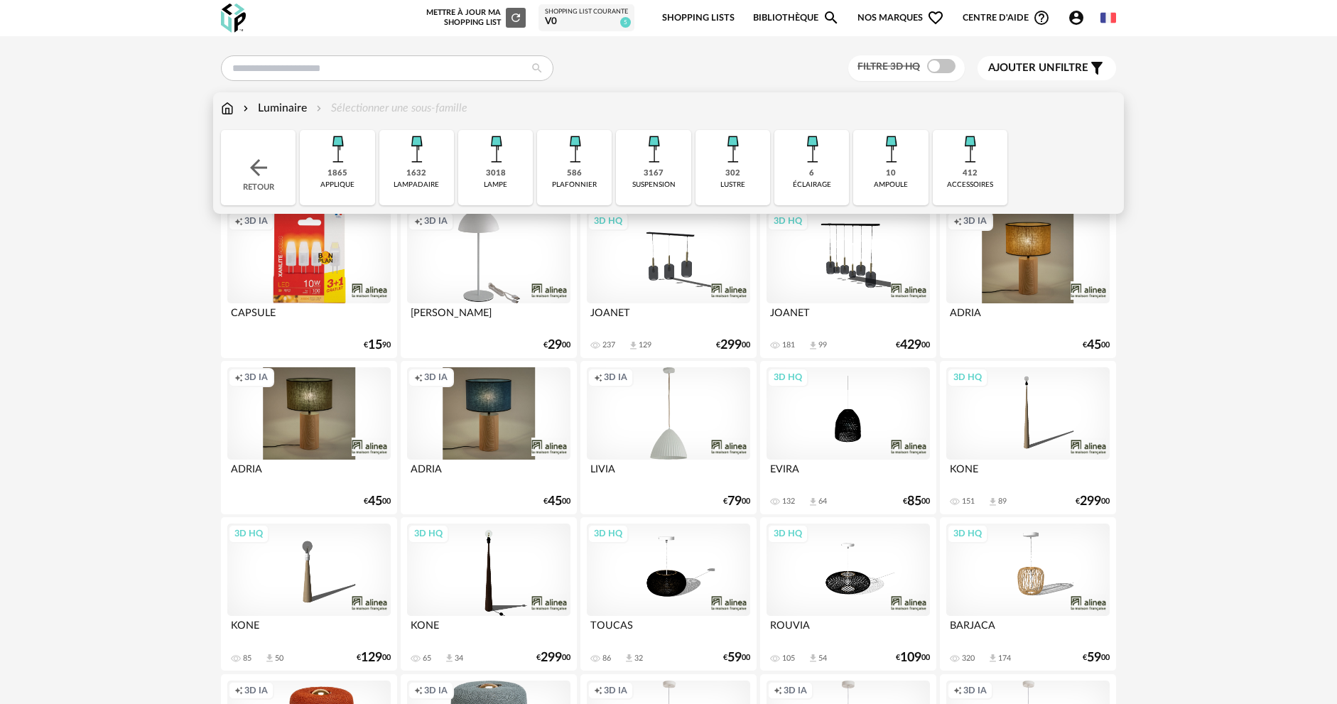
click at [258, 107] on div "Luminaire" at bounding box center [273, 108] width 67 height 16
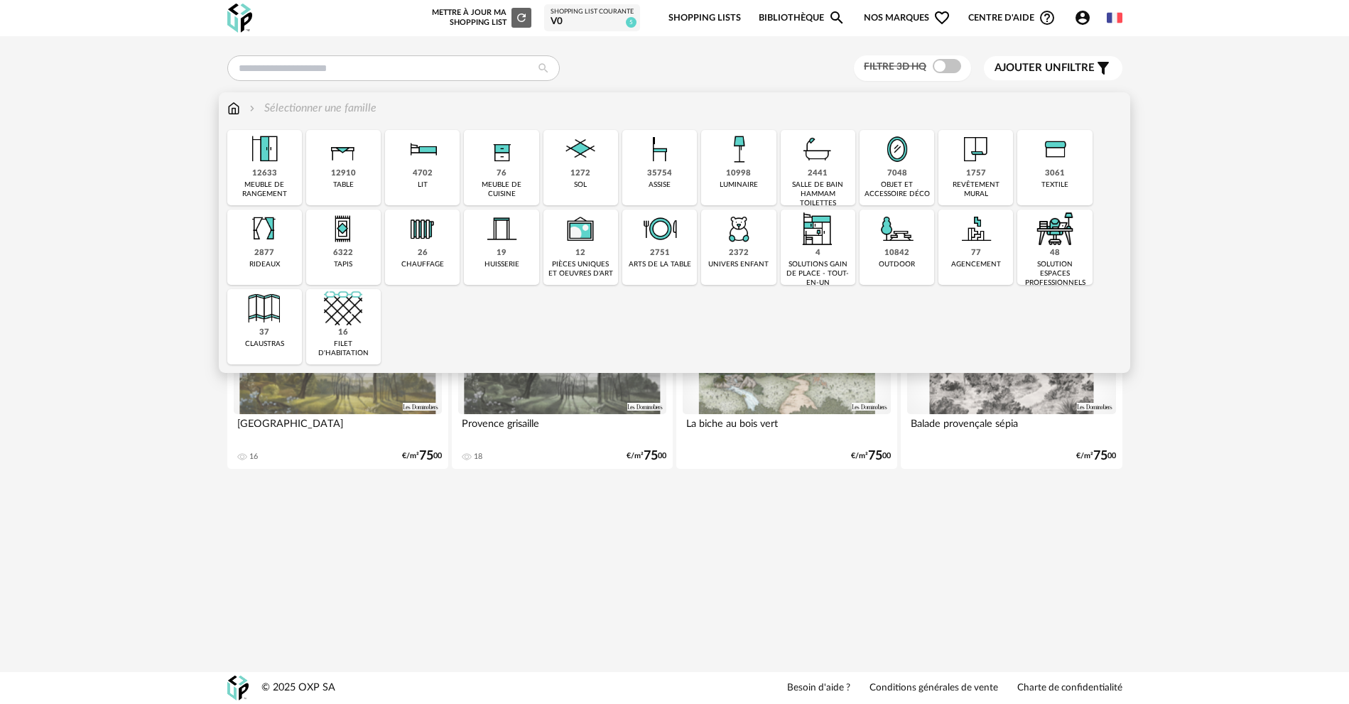
click at [714, 225] on div "2372 univers enfant" at bounding box center [738, 247] width 75 height 75
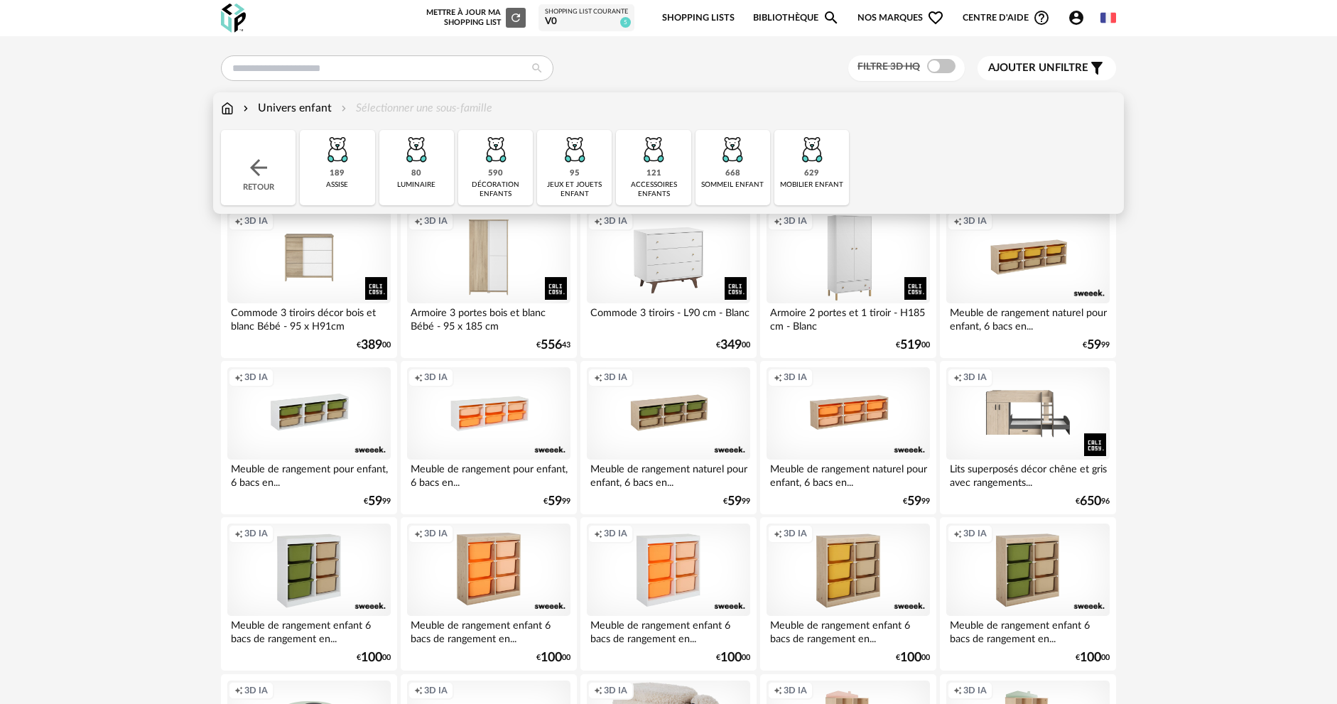
click at [428, 168] on img at bounding box center [416, 149] width 38 height 38
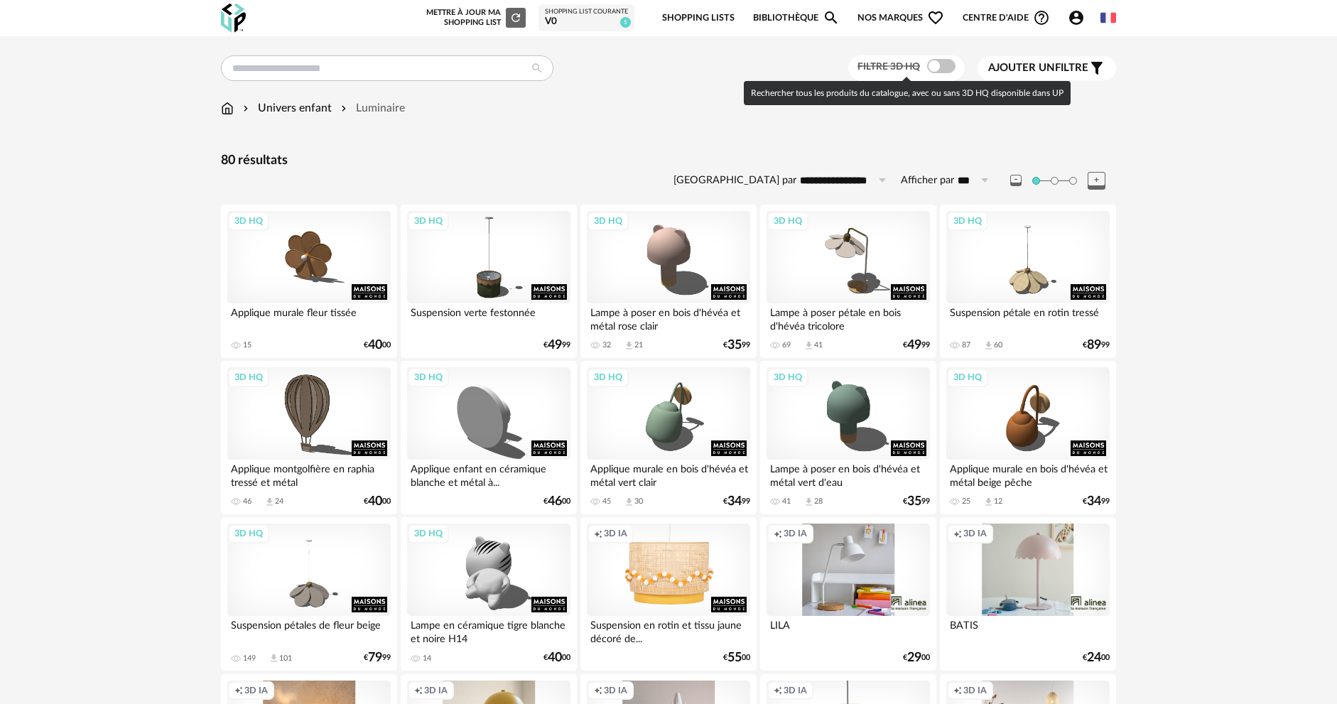
click at [950, 63] on span at bounding box center [941, 66] width 28 height 14
